Goal: Task Accomplishment & Management: Use online tool/utility

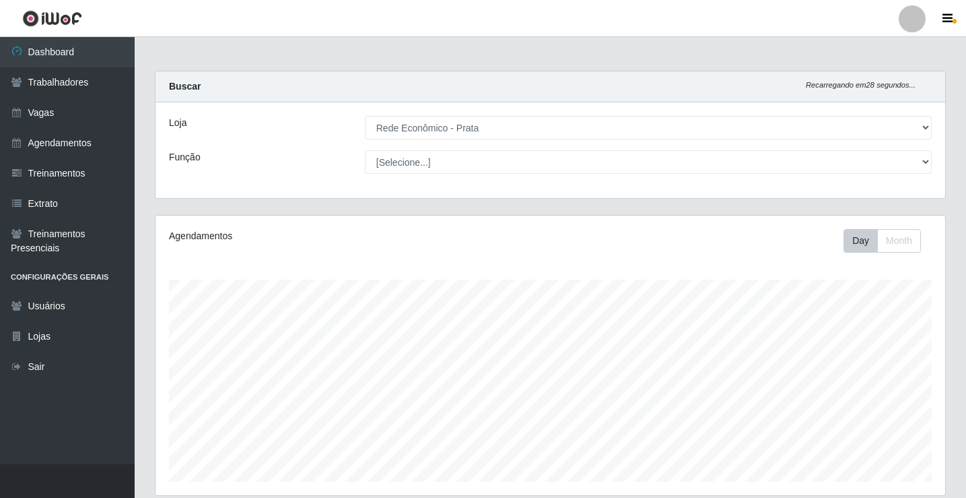
select select "192"
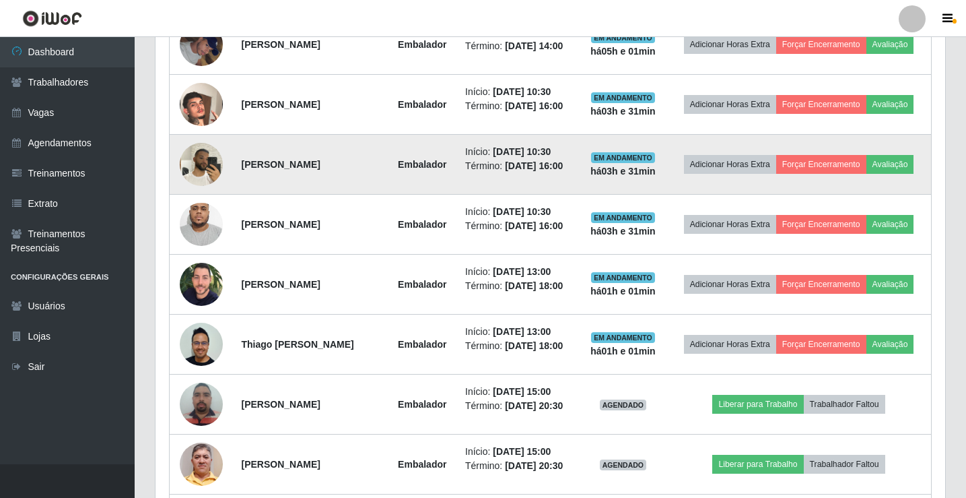
scroll to position [494, 0]
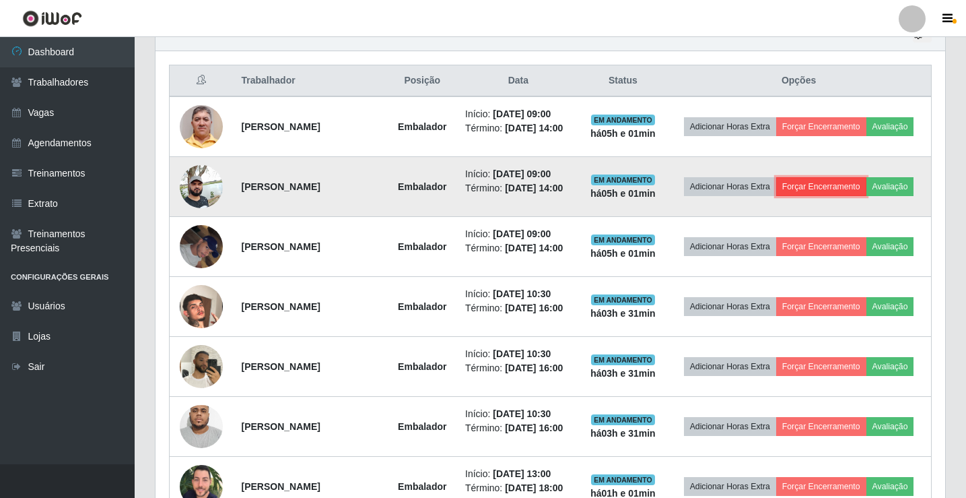
click at [849, 190] on button "Forçar Encerramento" at bounding box center [822, 186] width 90 height 19
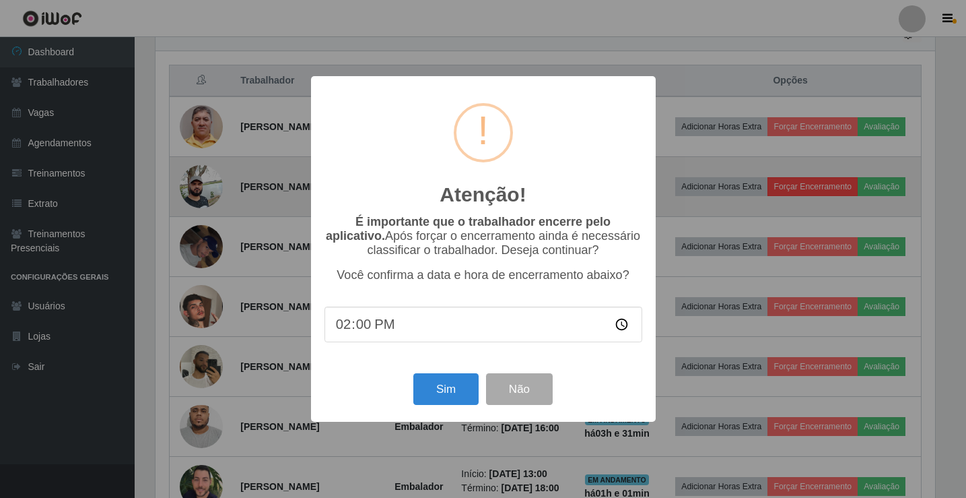
scroll to position [280, 783]
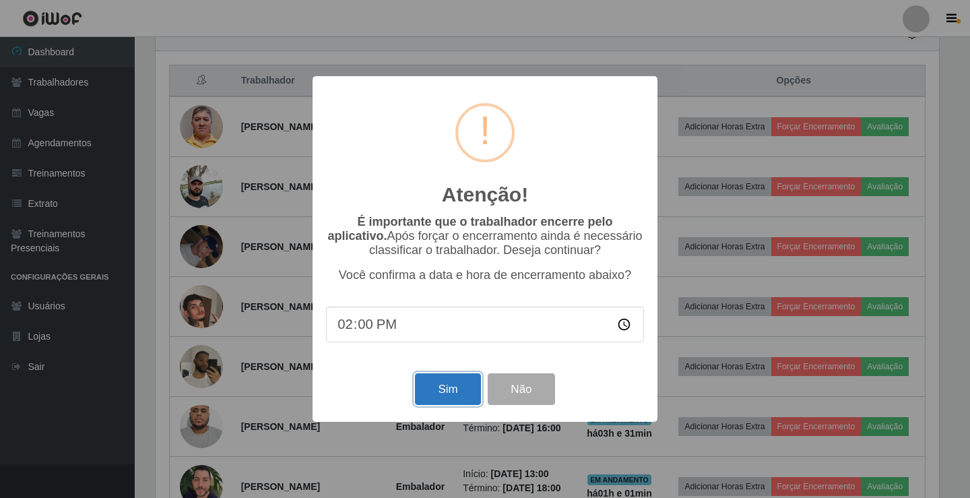
click at [439, 398] on button "Sim" at bounding box center [447, 389] width 65 height 32
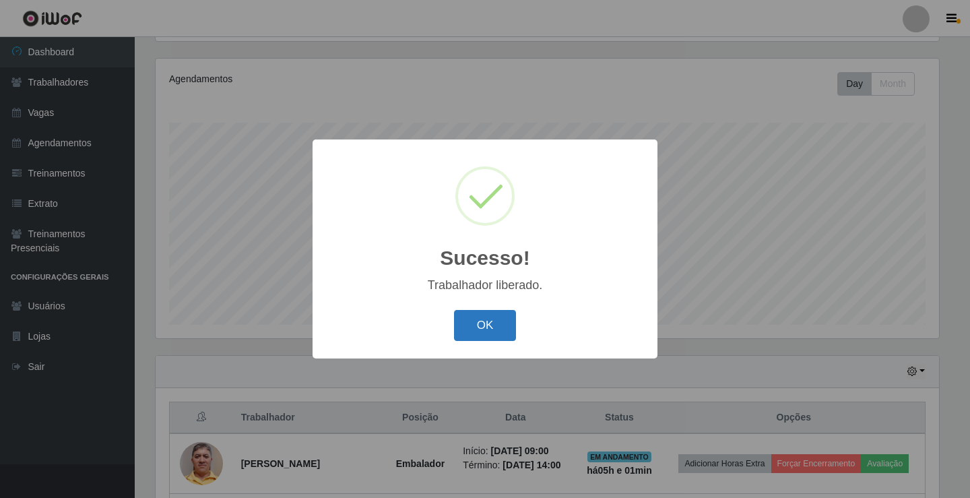
click at [486, 322] on button "OK" at bounding box center [485, 326] width 63 height 32
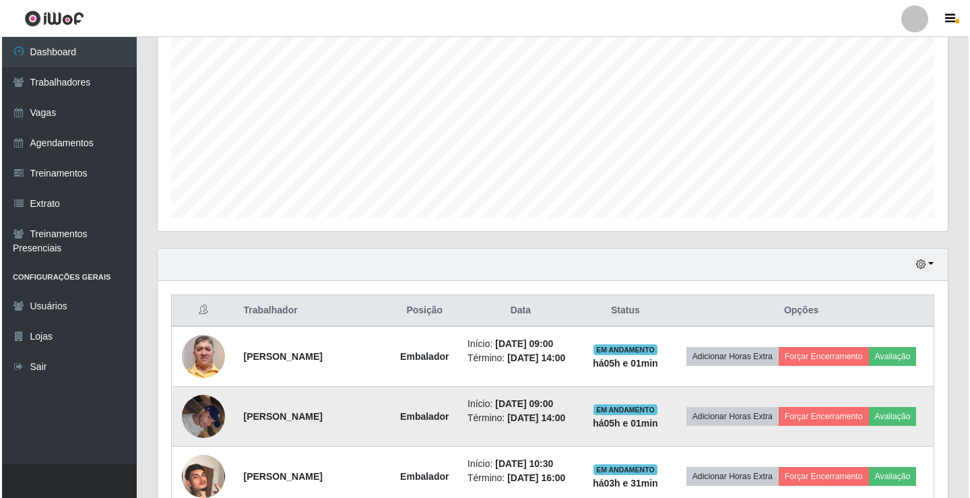
scroll to position [426, 0]
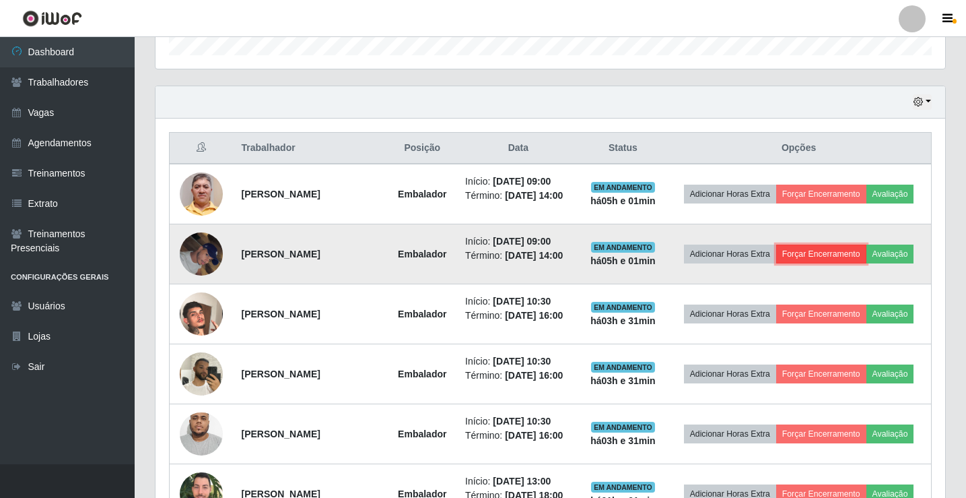
click at [844, 256] on button "Forçar Encerramento" at bounding box center [822, 253] width 90 height 19
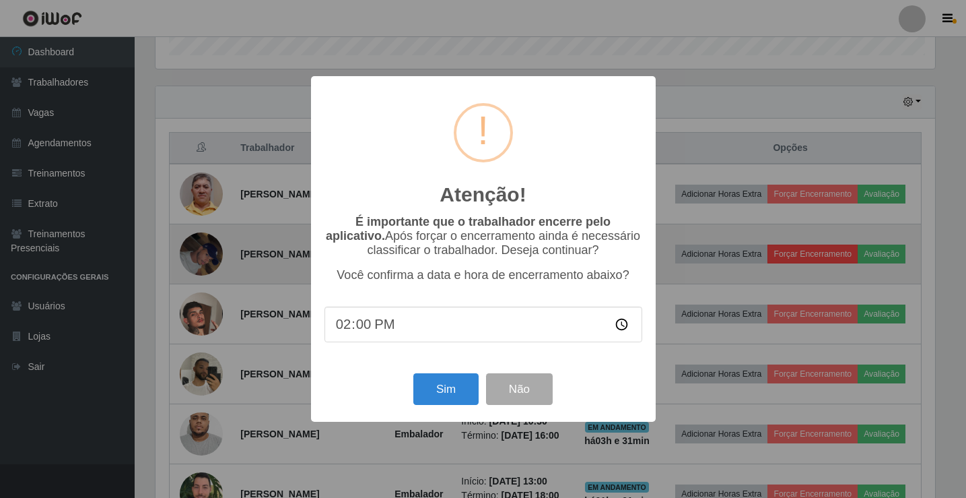
scroll to position [280, 783]
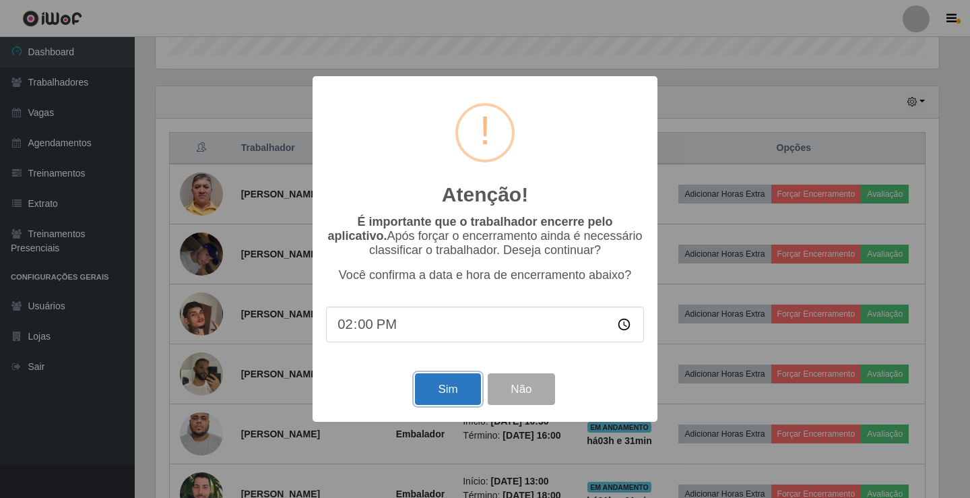
click at [437, 399] on button "Sim" at bounding box center [447, 389] width 65 height 32
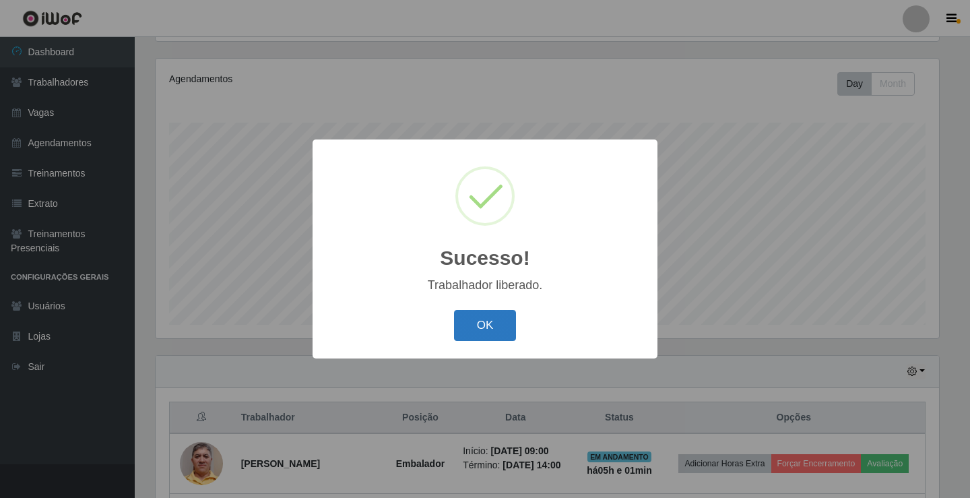
click at [506, 325] on button "OK" at bounding box center [485, 326] width 63 height 32
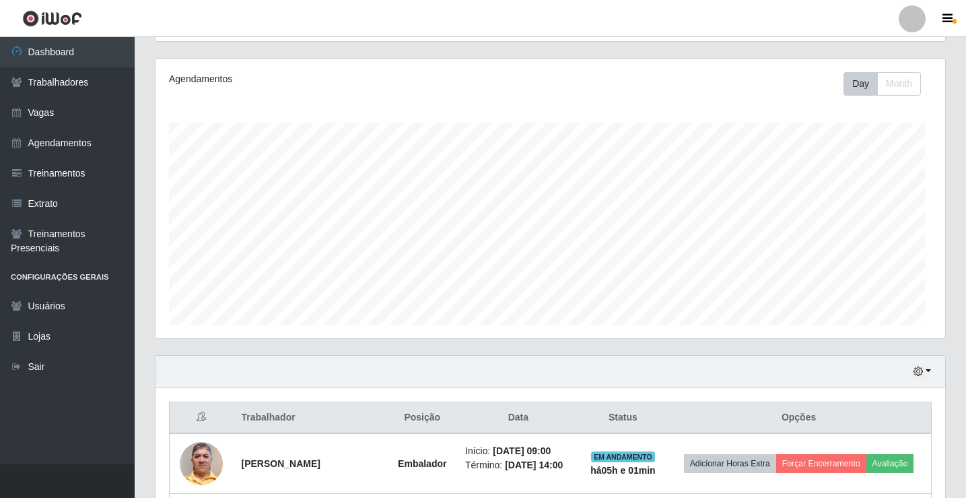
scroll to position [280, 790]
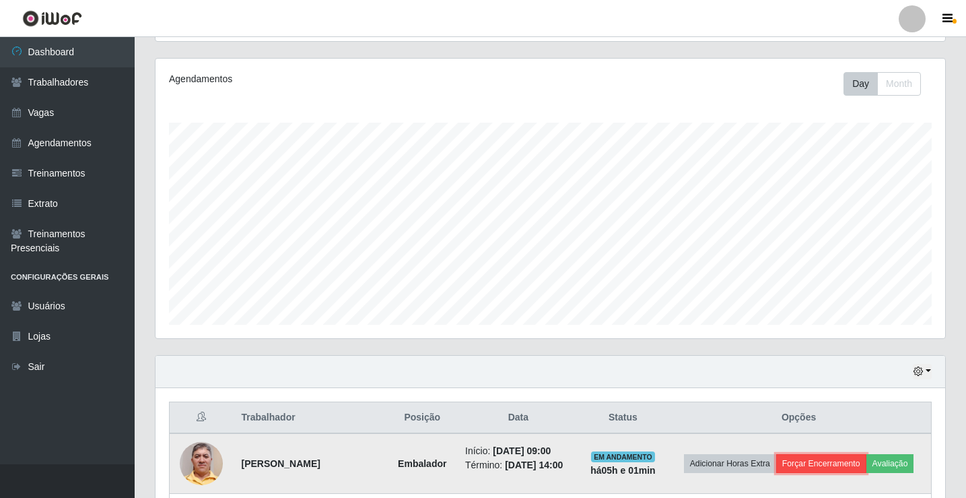
click at [827, 461] on button "Forçar Encerramento" at bounding box center [822, 463] width 90 height 19
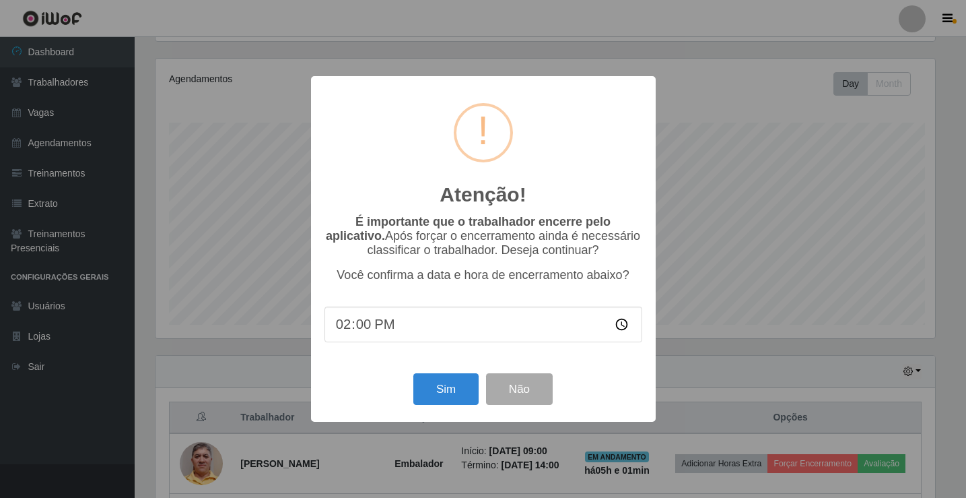
scroll to position [280, 783]
click at [427, 403] on button "Sim" at bounding box center [447, 389] width 65 height 32
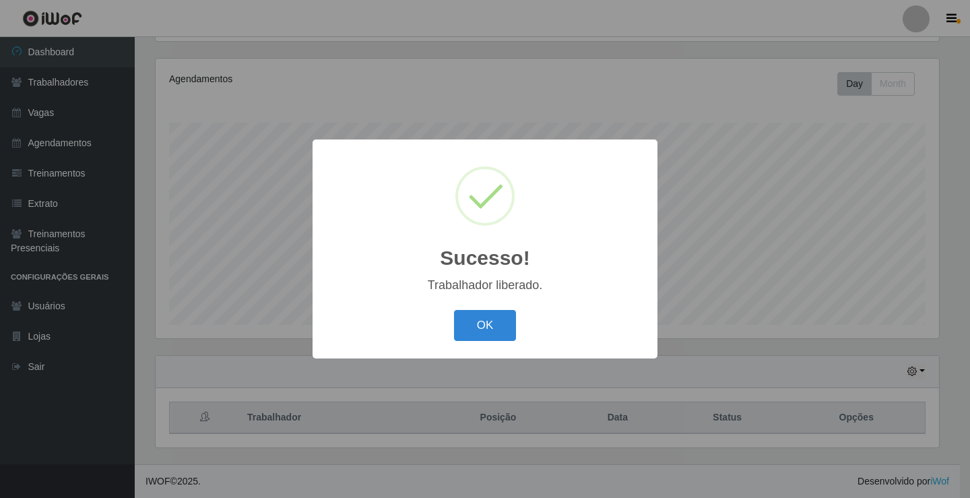
click at [454, 310] on button "OK" at bounding box center [485, 326] width 63 height 32
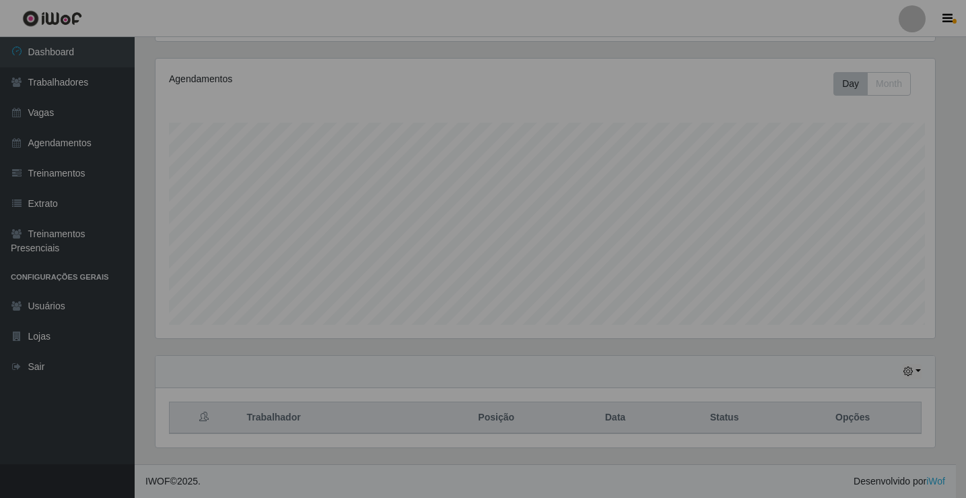
scroll to position [280, 790]
